Goal: Information Seeking & Learning: Learn about a topic

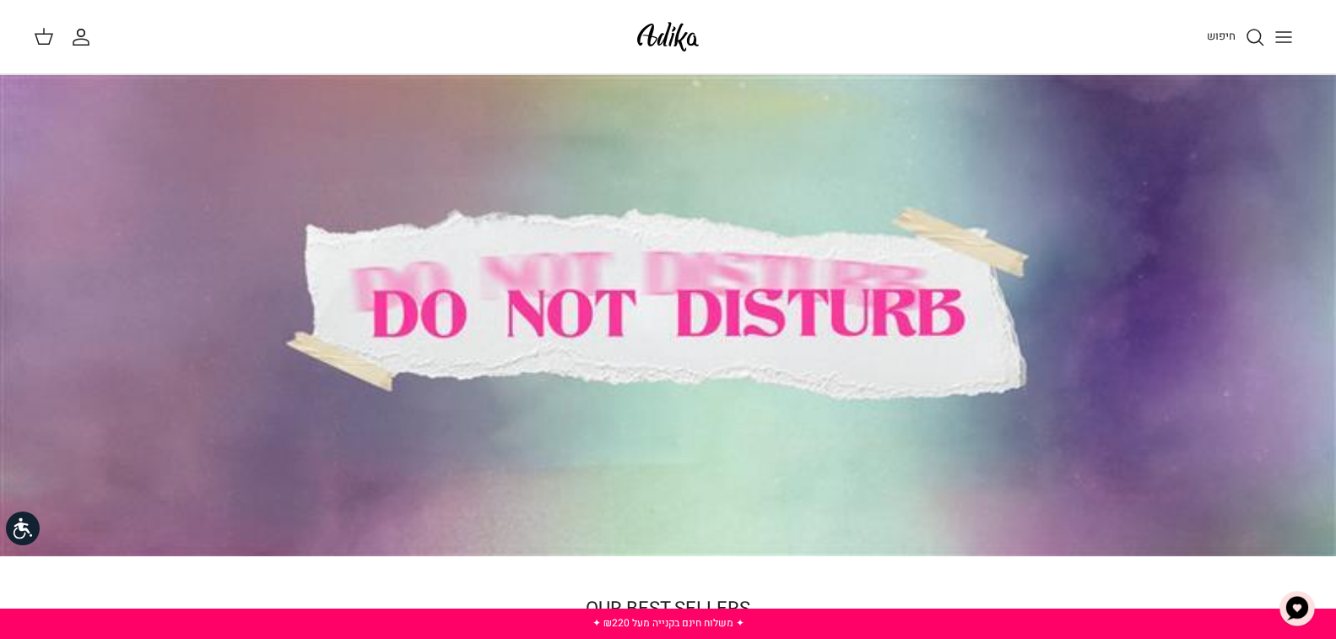
click at [758, 368] on div at bounding box center [668, 315] width 1336 height 481
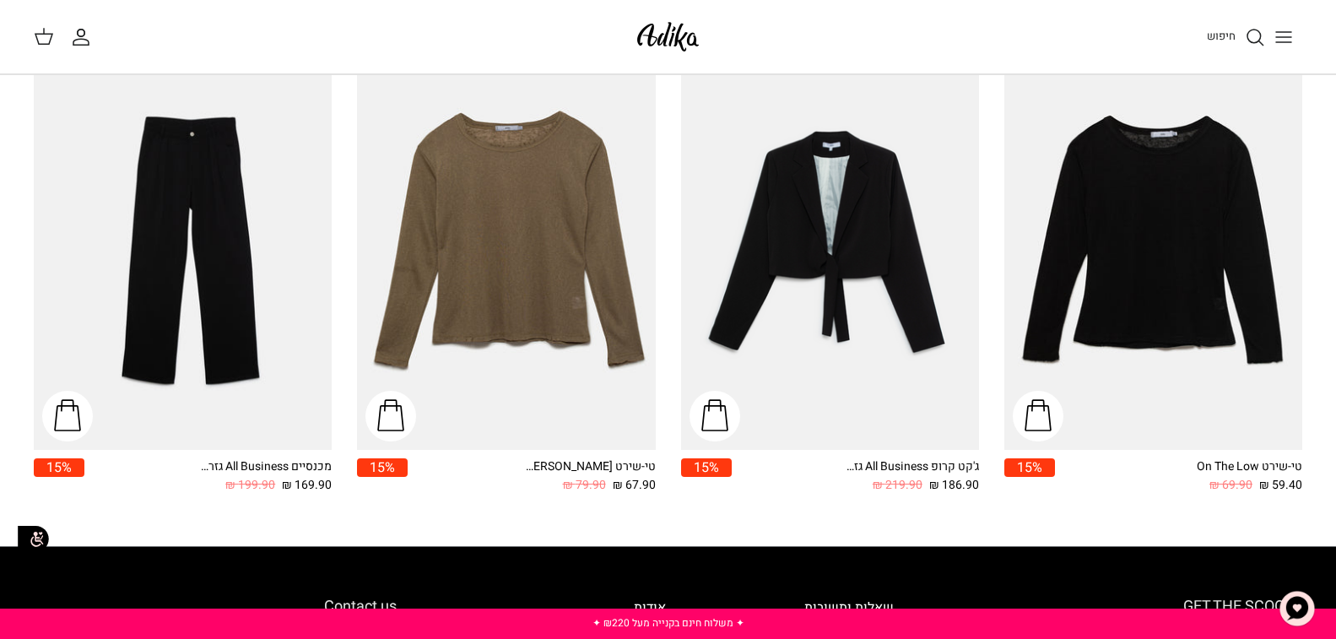
scroll to position [2579, 0]
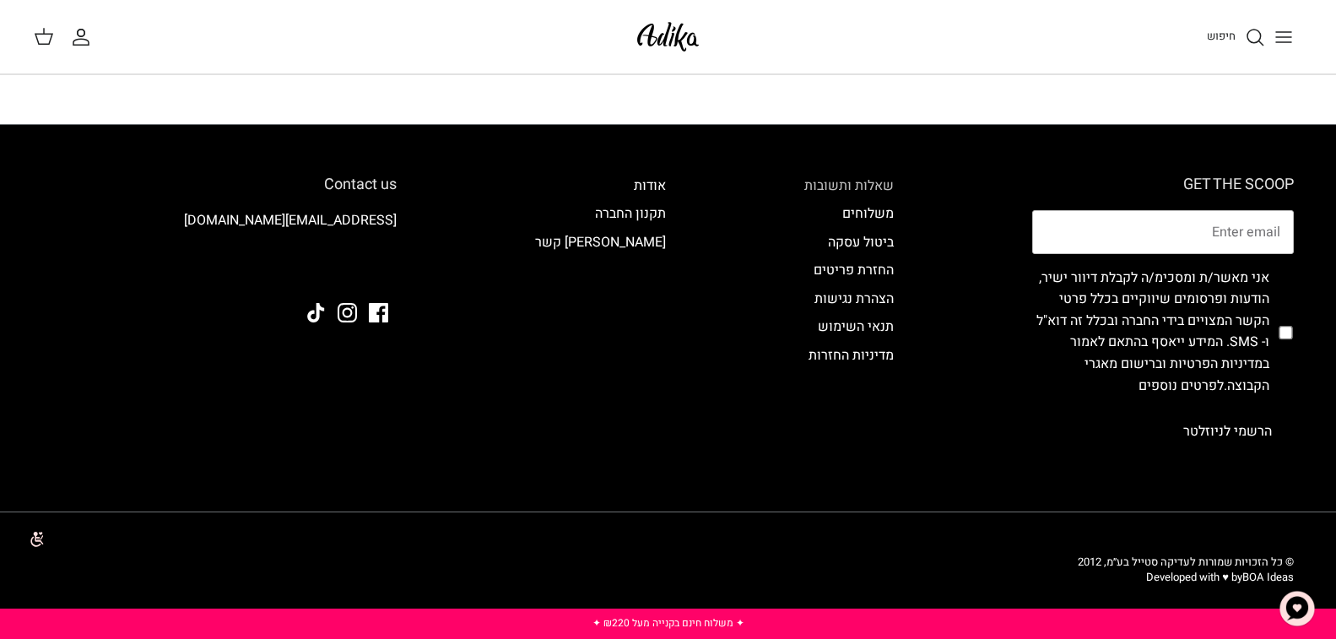
click at [822, 190] on link "שאלות ותשובות" at bounding box center [848, 185] width 89 height 20
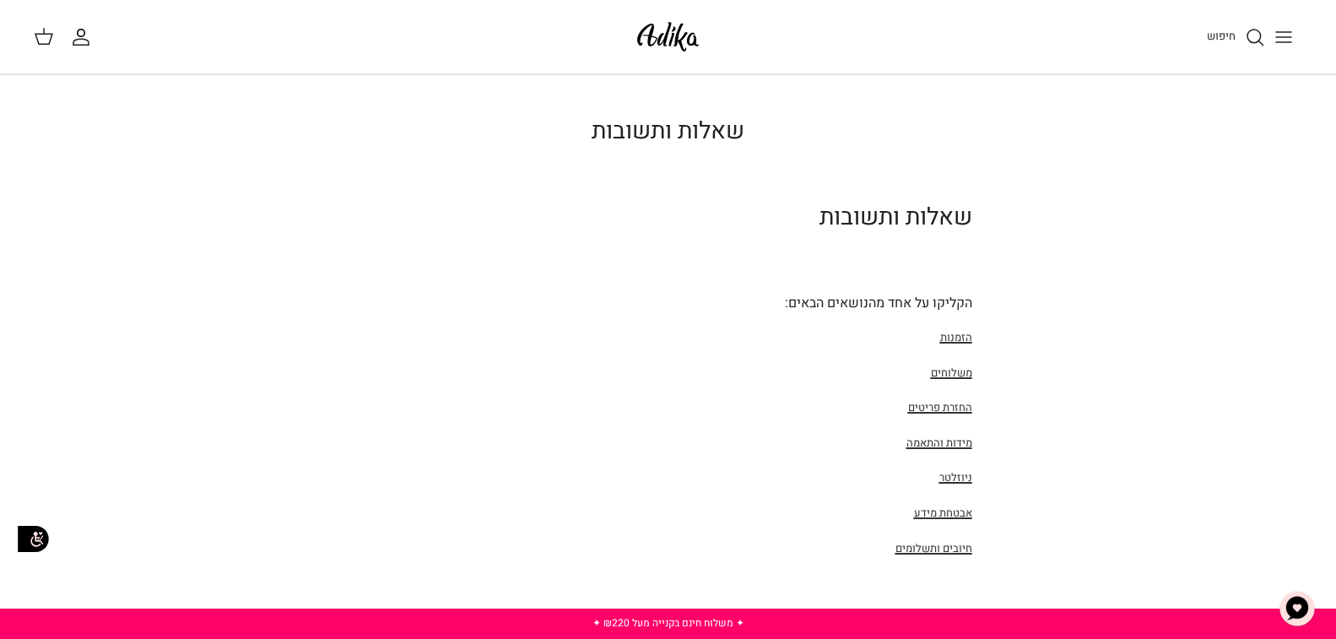
click at [1275, 34] on icon "Toggle menu" at bounding box center [1283, 37] width 20 height 20
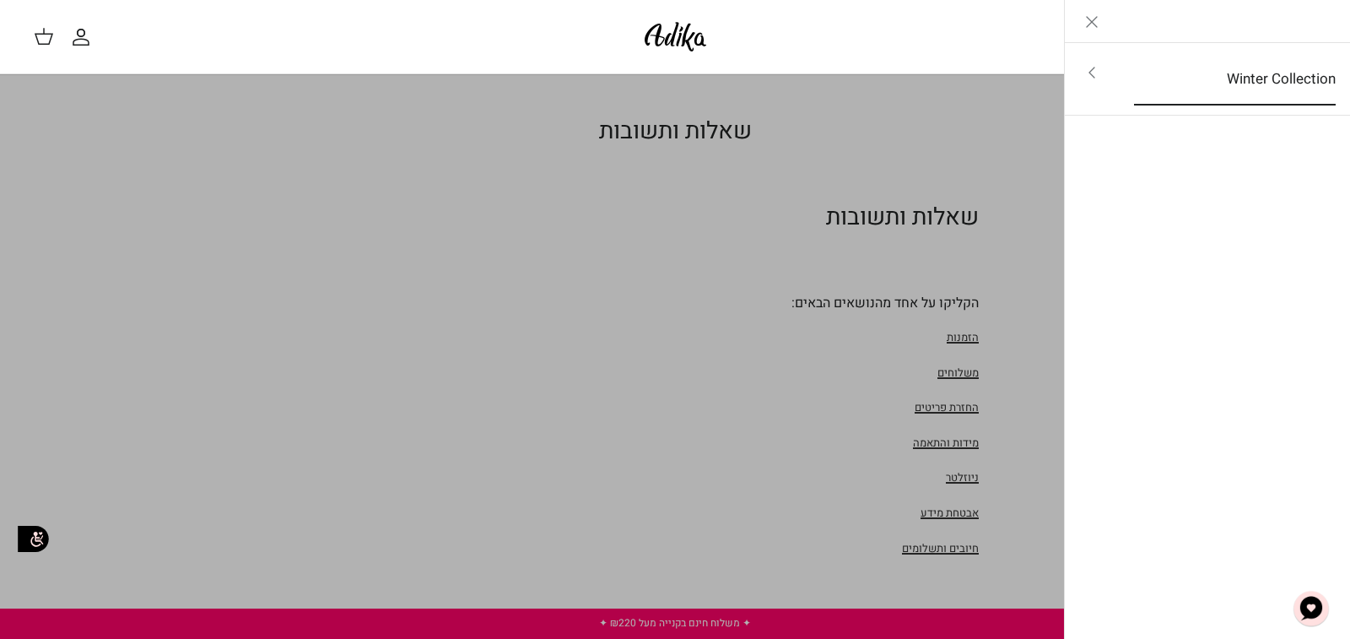
click at [1283, 90] on link "Winter Collection" at bounding box center [1235, 79] width 232 height 52
click at [1280, 63] on link "לכל הפריטים" at bounding box center [1207, 74] width 269 height 42
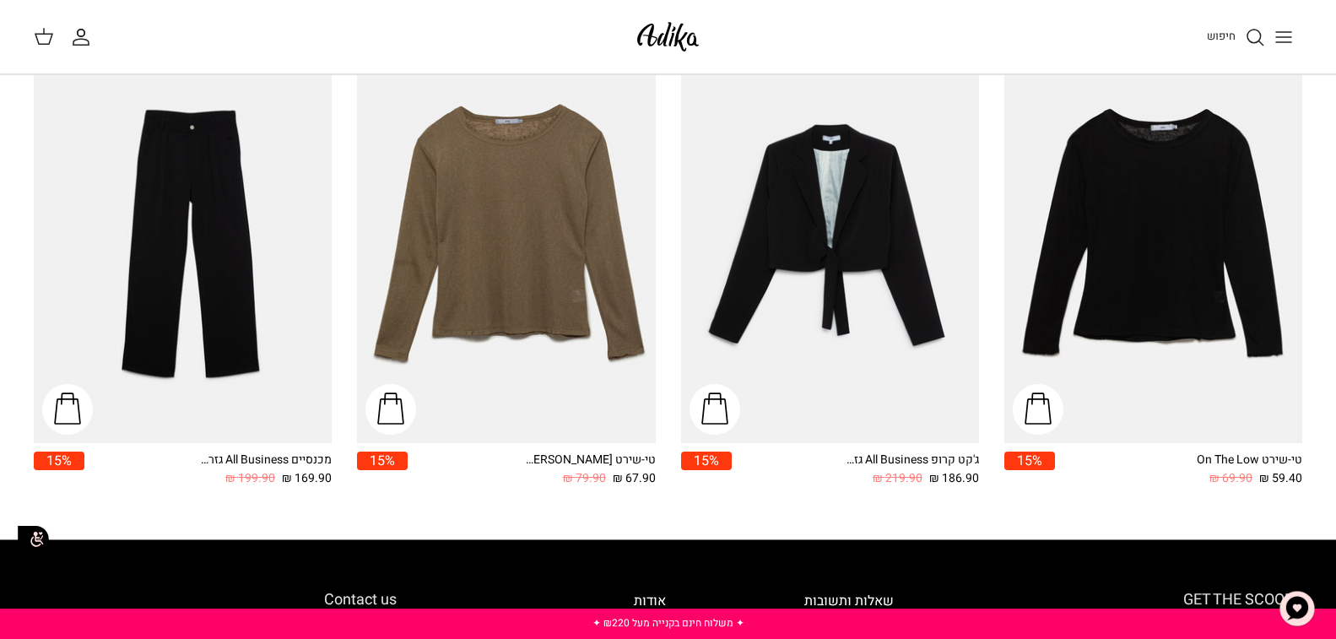
scroll to position [2194, 0]
